Goal: Information Seeking & Learning: Compare options

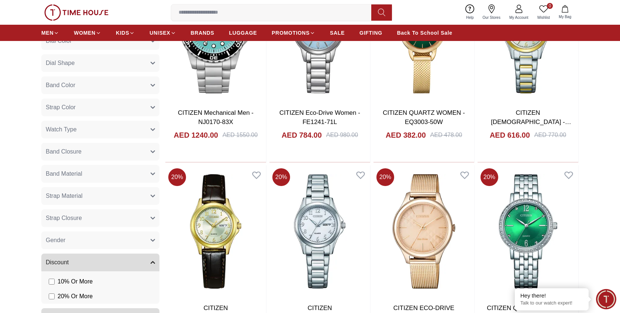
scroll to position [417, 0]
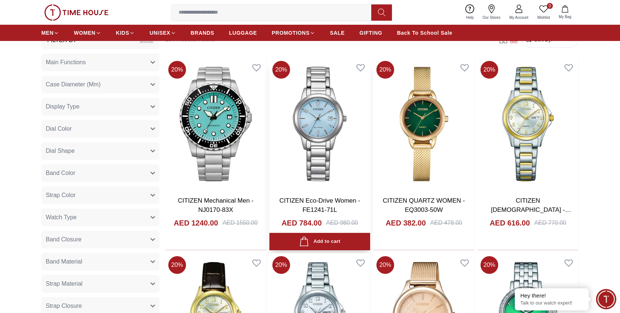
scroll to position [328, 0]
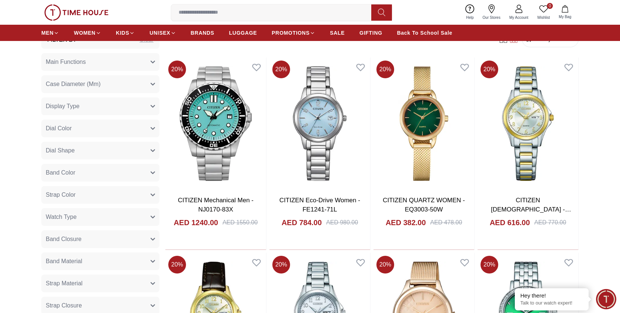
click at [97, 219] on button "Watch Type" at bounding box center [100, 217] width 118 height 18
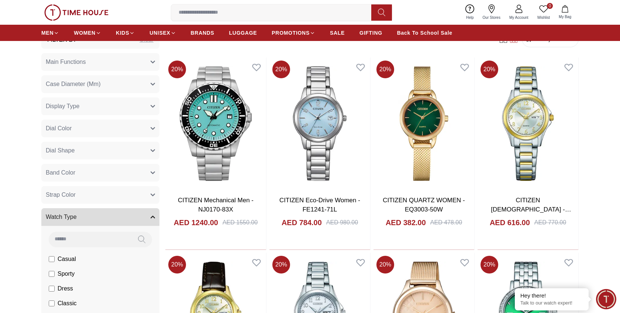
click at [106, 216] on button "Watch Type" at bounding box center [100, 217] width 118 height 18
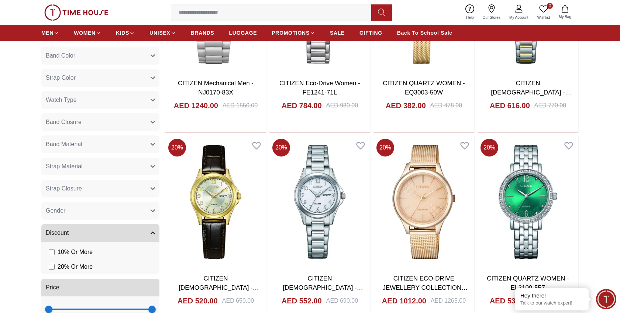
scroll to position [447, 0]
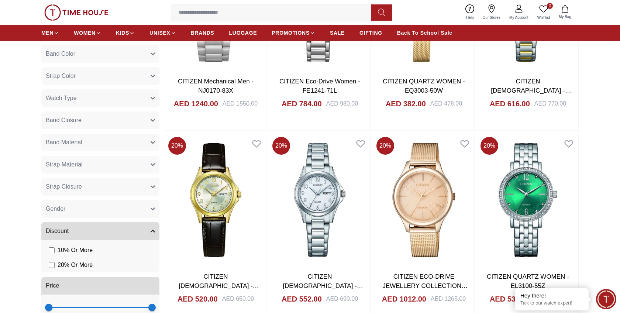
click at [99, 163] on button "Strap Material" at bounding box center [100, 165] width 118 height 18
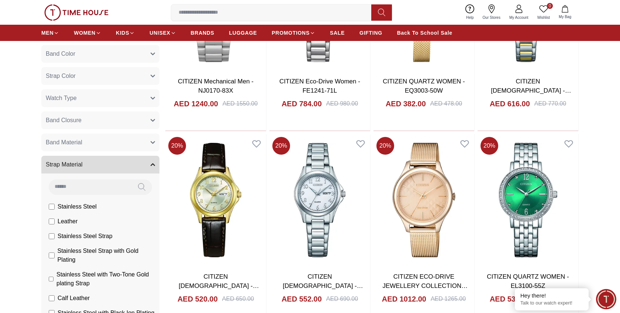
click at [98, 162] on button "Strap Material" at bounding box center [100, 165] width 118 height 18
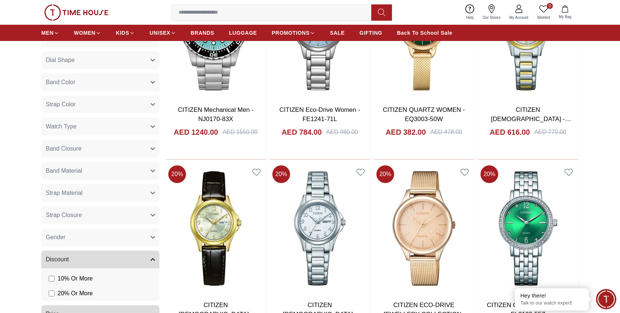
scroll to position [404, 0]
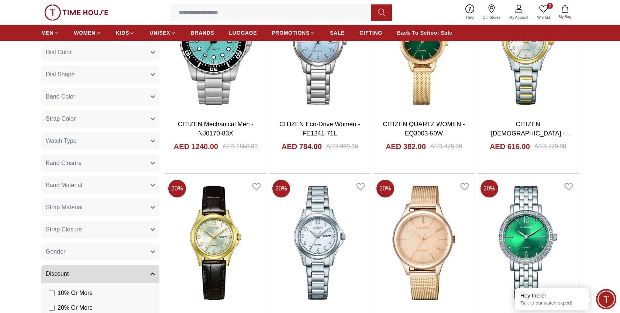
click at [100, 147] on button "Watch Type" at bounding box center [100, 141] width 118 height 18
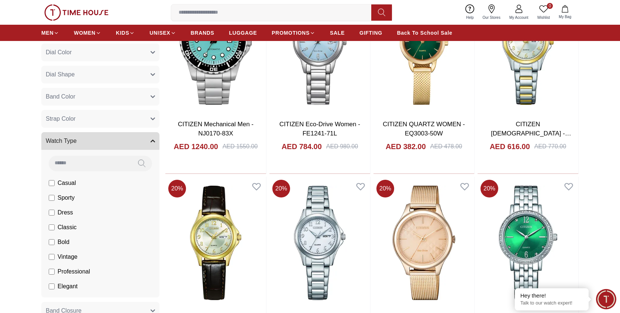
click at [98, 142] on button "Watch Type" at bounding box center [100, 141] width 118 height 18
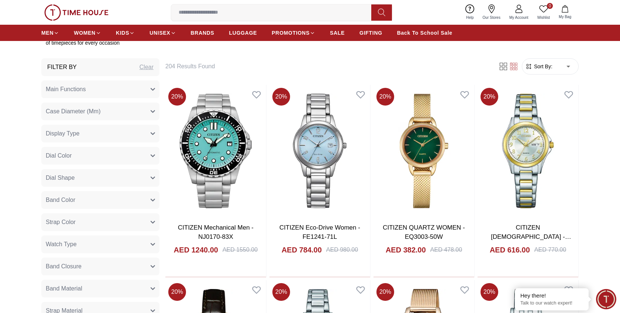
scroll to position [274, 0]
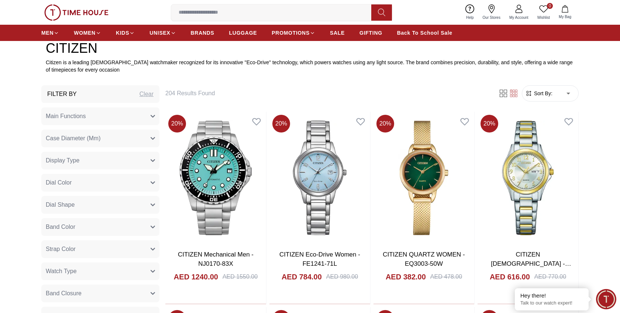
click at [109, 111] on button "Main Functions" at bounding box center [100, 116] width 118 height 18
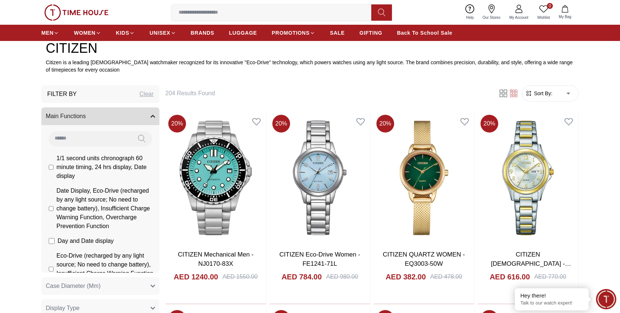
click at [111, 115] on button "Main Functions" at bounding box center [100, 116] width 118 height 18
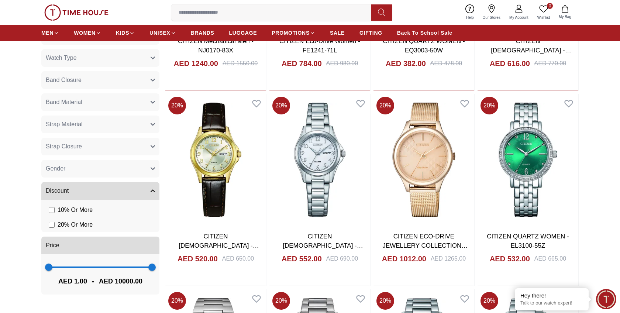
scroll to position [479, 0]
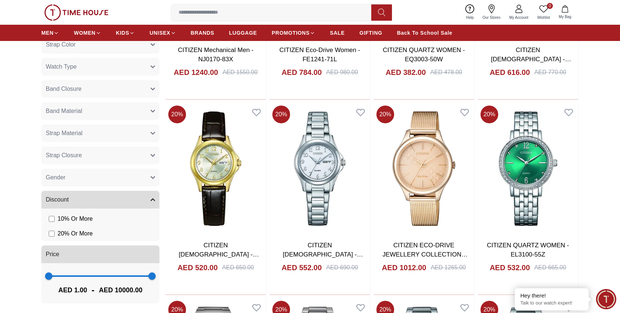
click at [104, 180] on button "Gender" at bounding box center [100, 178] width 118 height 18
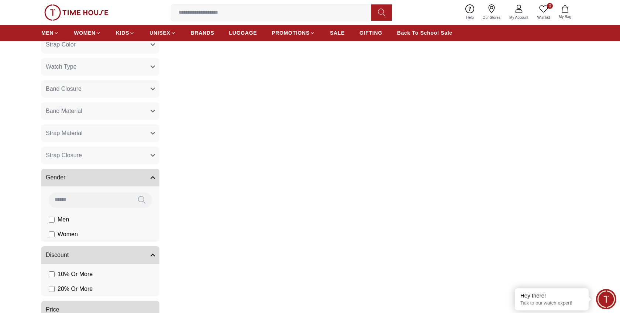
click at [103, 152] on button "Strap Closure" at bounding box center [100, 155] width 118 height 18
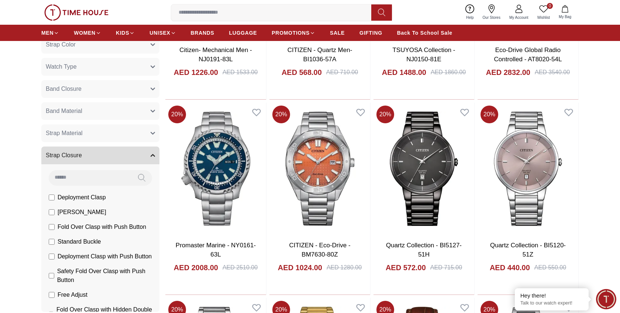
click at [114, 154] on button "Strap Closure" at bounding box center [100, 155] width 118 height 18
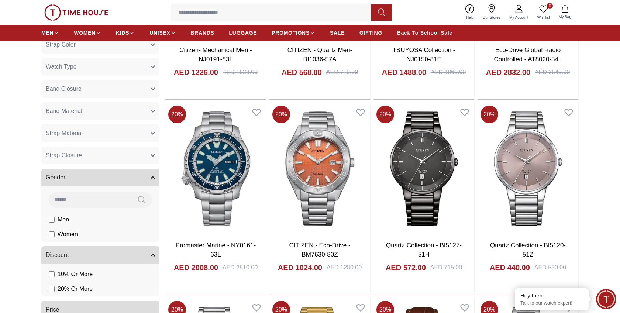
click at [95, 138] on button "Strap Material" at bounding box center [100, 133] width 118 height 18
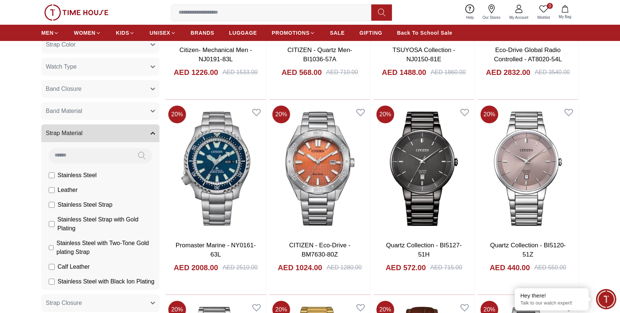
click at [103, 117] on button "Band Material" at bounding box center [100, 111] width 118 height 18
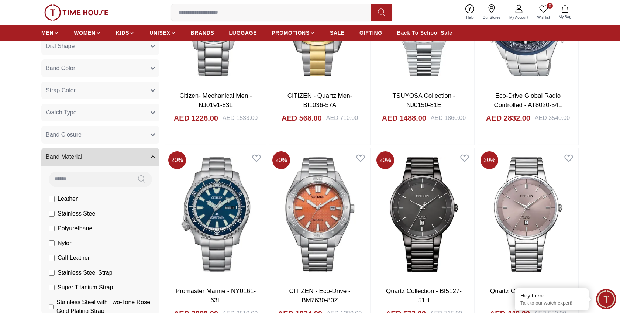
scroll to position [420, 0]
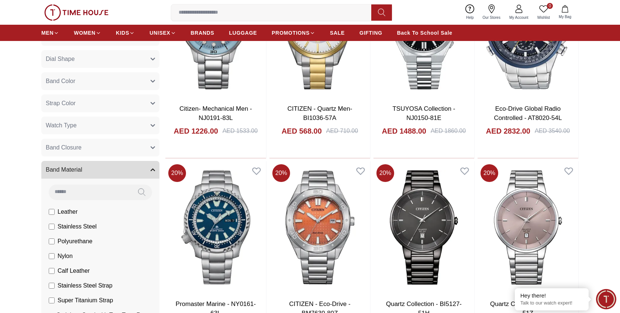
click at [108, 127] on button "Watch Type" at bounding box center [100, 126] width 118 height 18
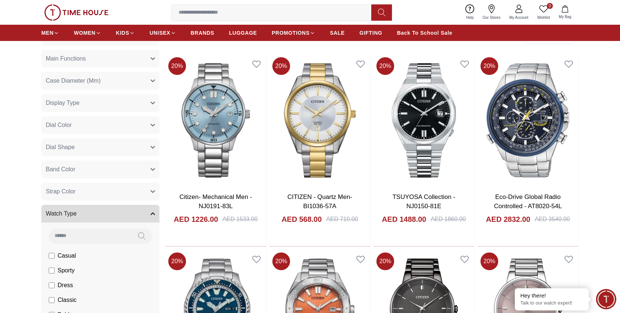
scroll to position [323, 0]
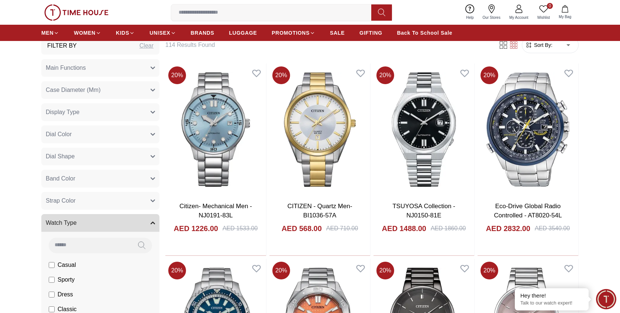
click at [99, 200] on button "Strap Color" at bounding box center [100, 201] width 118 height 18
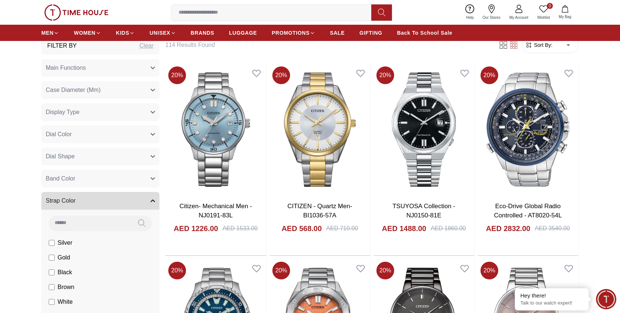
click at [106, 182] on button "Band Color" at bounding box center [100, 179] width 118 height 18
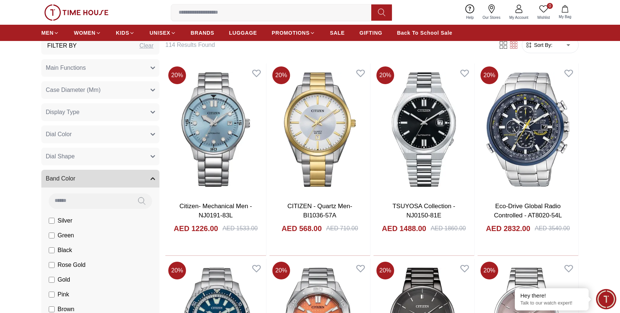
click at [110, 165] on button "Dial Shape" at bounding box center [100, 157] width 118 height 18
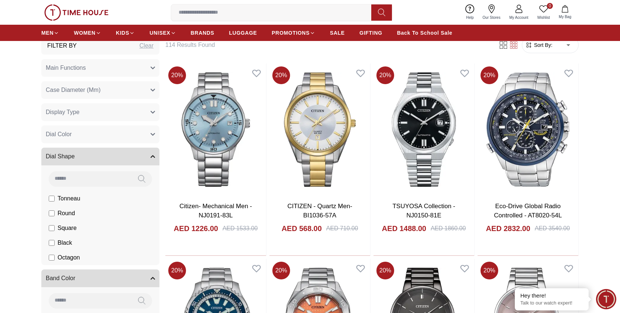
click at [110, 140] on button "Dial Color" at bounding box center [100, 134] width 118 height 18
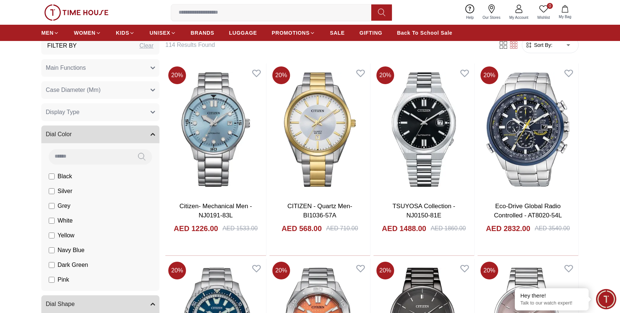
click at [103, 115] on button "Display Type" at bounding box center [100, 112] width 118 height 18
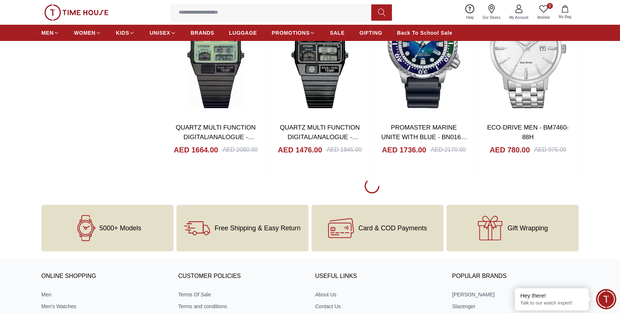
scroll to position [2159, 0]
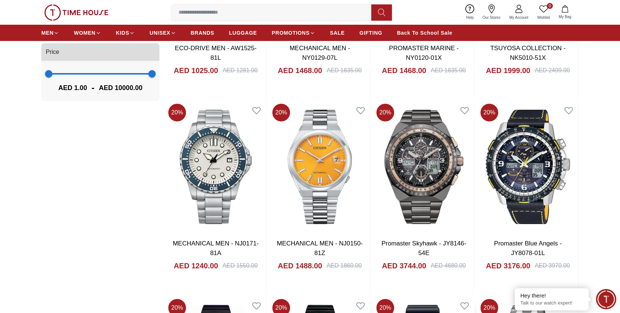
scroll to position [1848, 0]
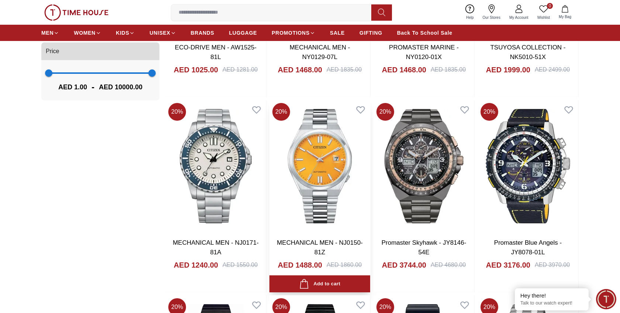
scroll to position [1712, 0]
